Goal: Navigation & Orientation: Find specific page/section

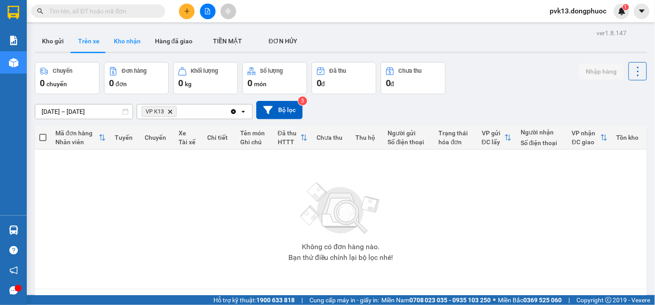
click at [119, 43] on button "Kho nhận" at bounding box center [127, 40] width 41 height 21
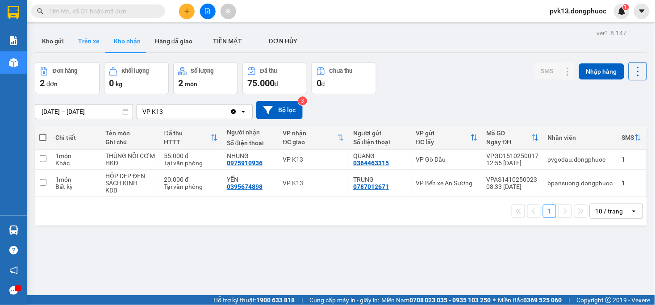
click at [80, 39] on button "Trên xe" at bounding box center [89, 40] width 36 height 21
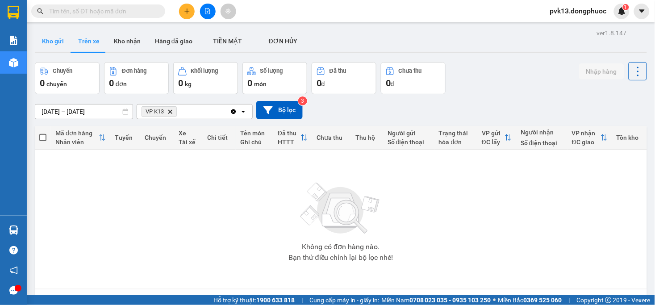
click at [47, 47] on button "Kho gửi" at bounding box center [53, 40] width 36 height 21
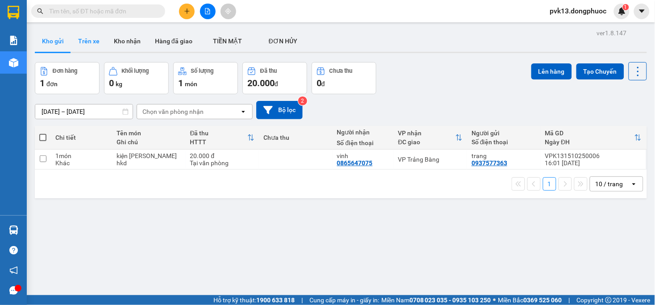
click at [96, 41] on button "Trên xe" at bounding box center [89, 40] width 36 height 21
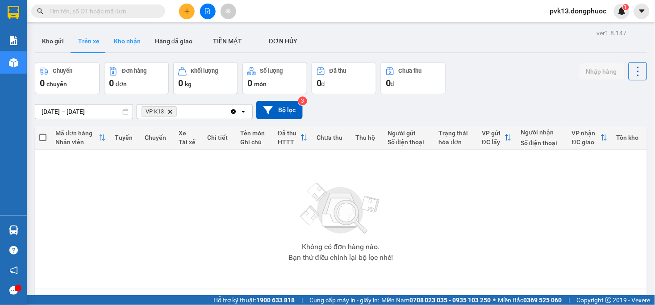
drag, startPoint x: 131, startPoint y: 45, endPoint x: 107, endPoint y: 45, distance: 23.7
click at [130, 44] on button "Kho nhận" at bounding box center [127, 40] width 41 height 21
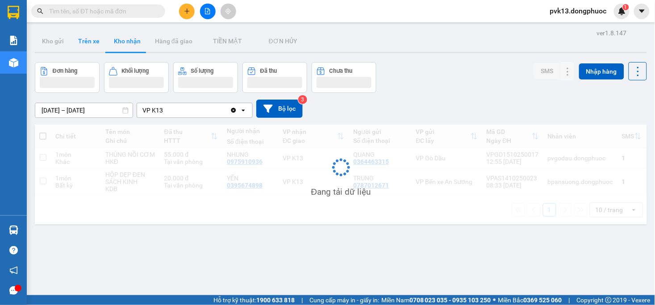
click at [89, 42] on button "Trên xe" at bounding box center [89, 40] width 36 height 21
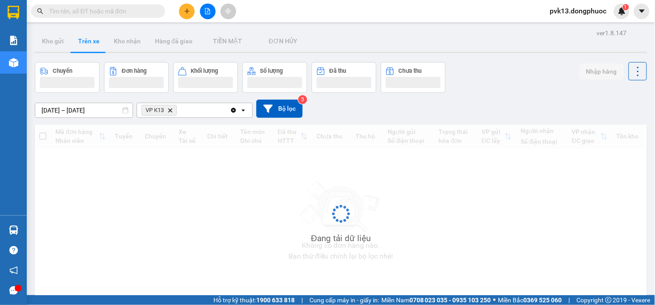
click at [88, 46] on button "Trên xe" at bounding box center [89, 40] width 36 height 21
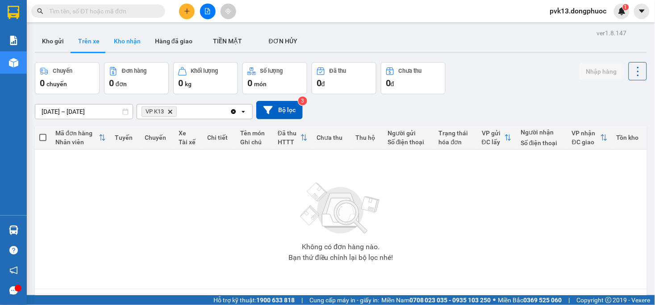
click at [130, 41] on button "Kho nhận" at bounding box center [127, 40] width 41 height 21
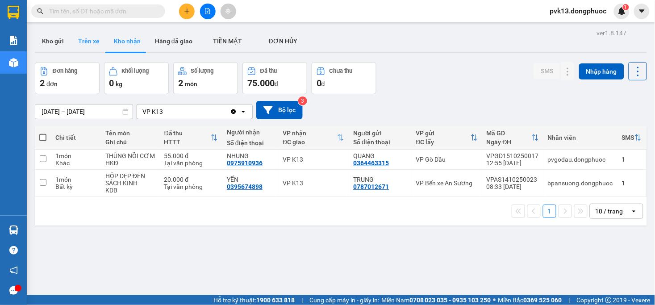
click at [85, 44] on button "Trên xe" at bounding box center [89, 40] width 36 height 21
